Goal: Task Accomplishment & Management: Manage account settings

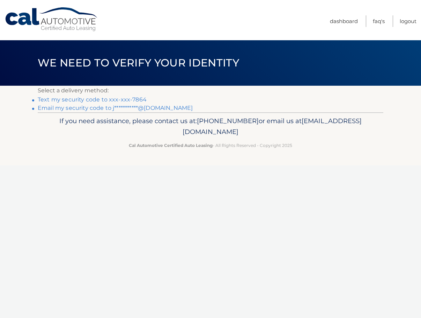
click at [81, 99] on link "Text my security code to xxx-xxx-7864" at bounding box center [92, 99] width 109 height 7
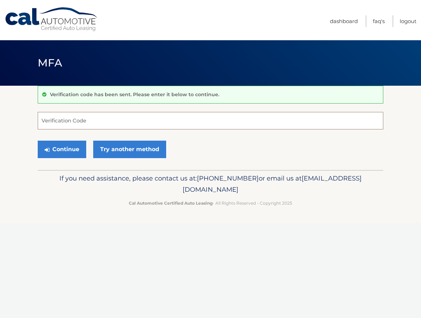
click at [70, 120] on input "Verification Code" at bounding box center [211, 120] width 346 height 17
type input "708480"
click at [61, 143] on button "Continue" at bounding box center [62, 148] width 49 height 17
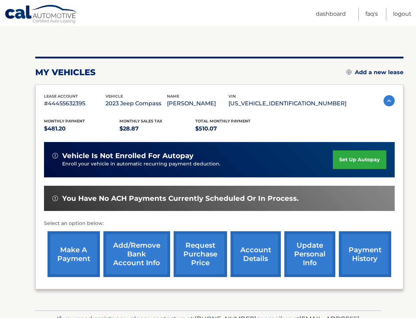
scroll to position [70, 0]
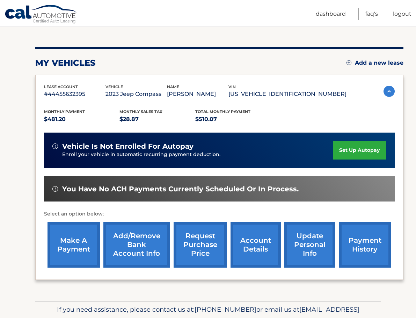
click at [148, 236] on link "Add/Remove bank account info" at bounding box center [136, 245] width 67 height 46
